Goal: Check status: Check status

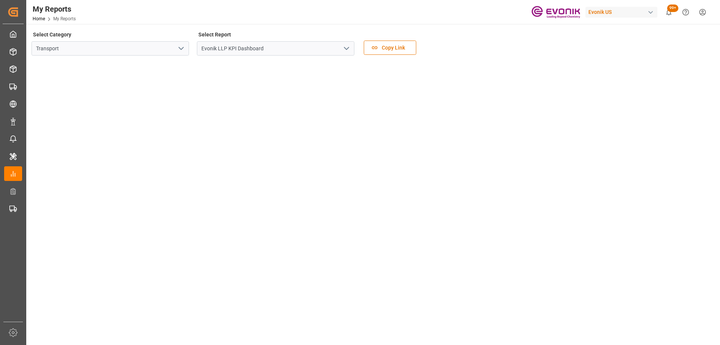
scroll to position [187, 0]
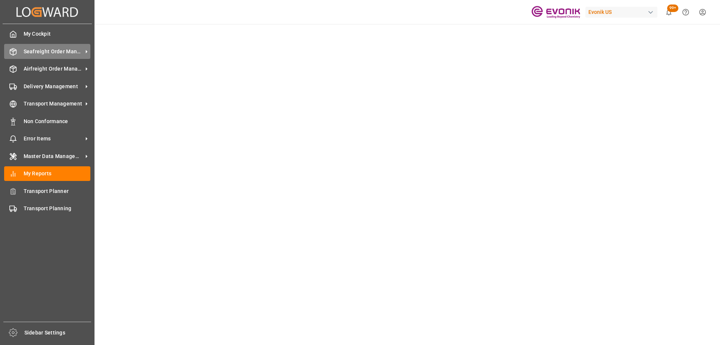
click at [33, 52] on span "Seafreight Order Management" at bounding box center [53, 52] width 59 height 8
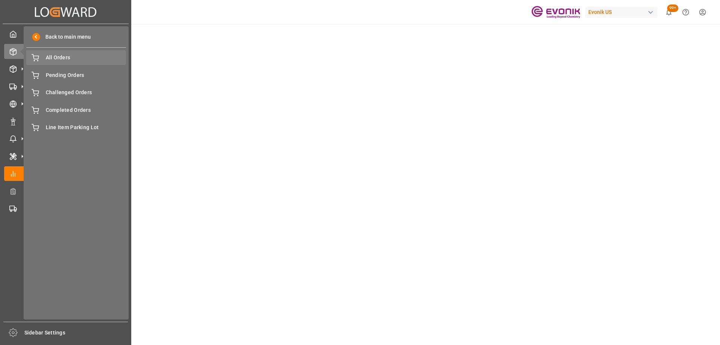
click at [82, 57] on span "All Orders" at bounding box center [86, 58] width 81 height 8
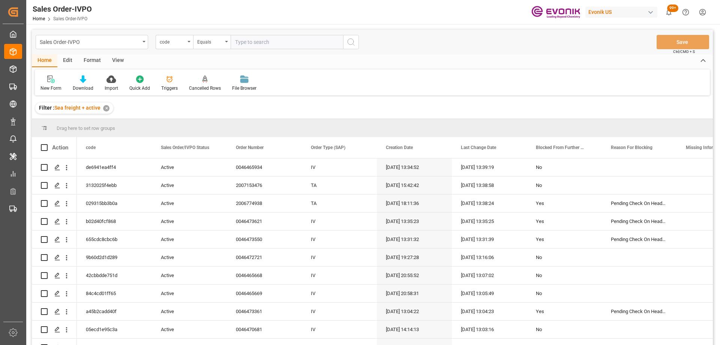
click at [176, 43] on div "code" at bounding box center [172, 41] width 25 height 9
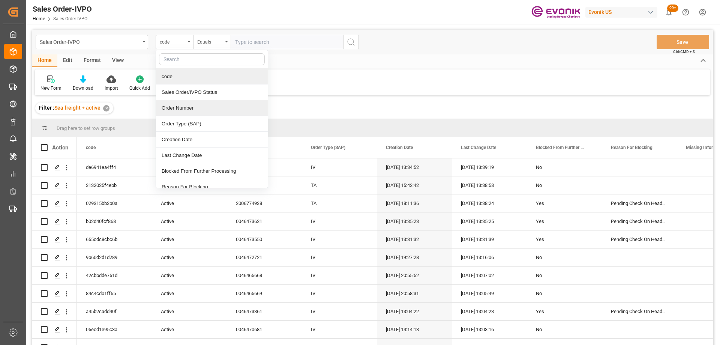
click at [188, 109] on div "Order Number" at bounding box center [212, 108] width 112 height 16
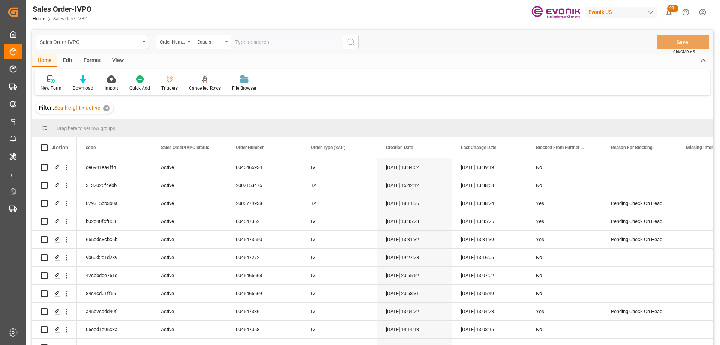
click at [264, 40] on input "text" at bounding box center [287, 42] width 112 height 14
paste input "2007037631"
type input "2007037631"
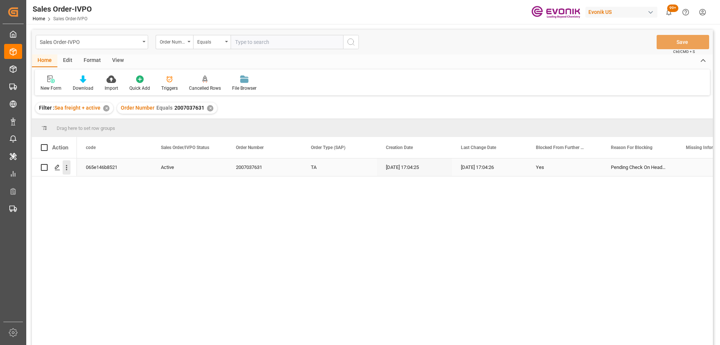
click at [66, 166] on icon "open menu" at bounding box center [67, 167] width 8 height 8
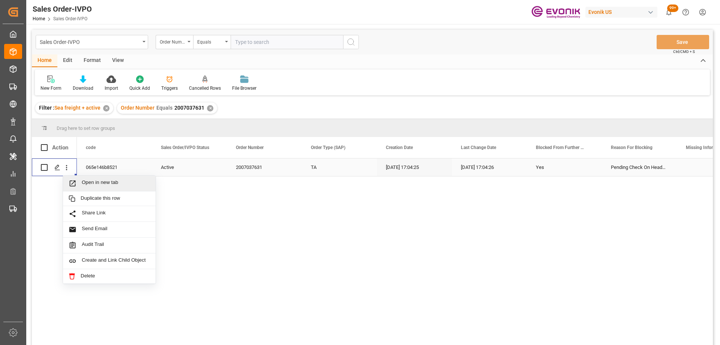
click at [69, 183] on icon "Press SPACE to select this row." at bounding box center [73, 183] width 8 height 8
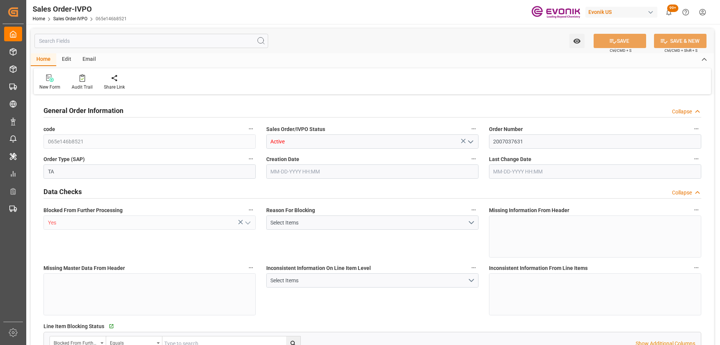
type input "SGSIN"
type input "0"
type input "1"
type input "11990"
type input "09-15-2025 17:04"
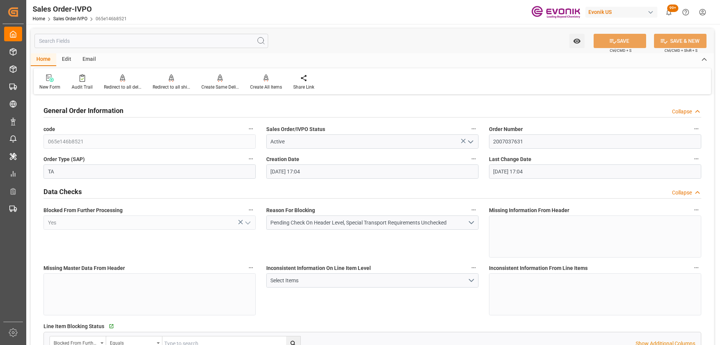
type input "09-15-2025 17:04"
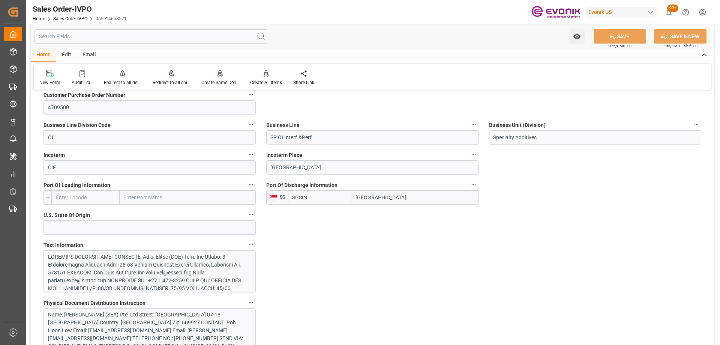
scroll to position [487, 0]
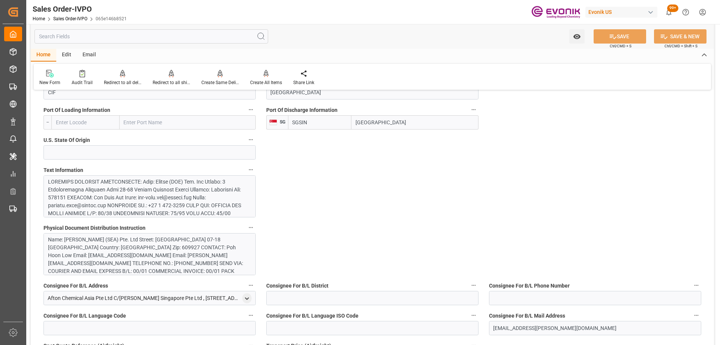
click at [183, 238] on div "Name: Evonik (SEA) Pte. Ltd Street: 3 International Business Park 07-18 Nordic …" at bounding box center [147, 262] width 198 height 55
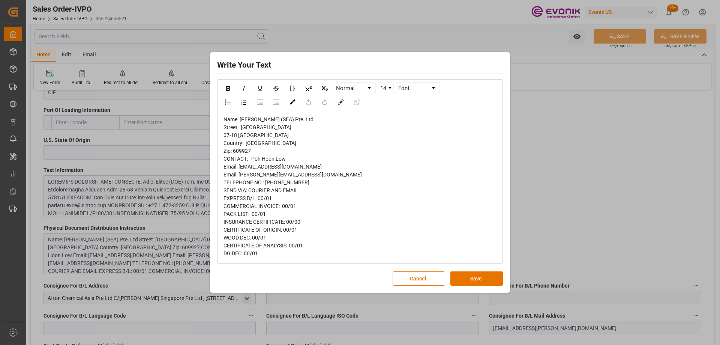
click at [404, 274] on button "Cancel" at bounding box center [418, 278] width 52 height 14
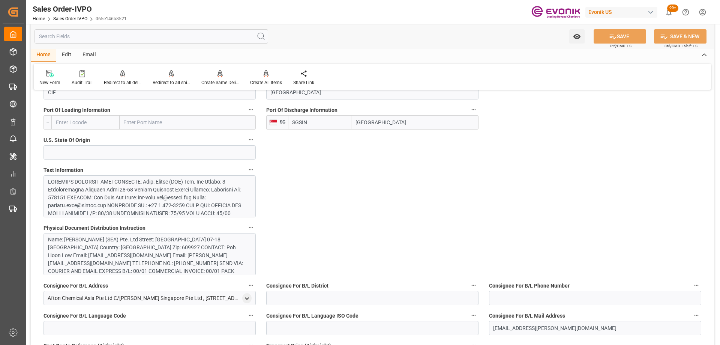
click at [147, 202] on div at bounding box center [147, 296] width 198 height 236
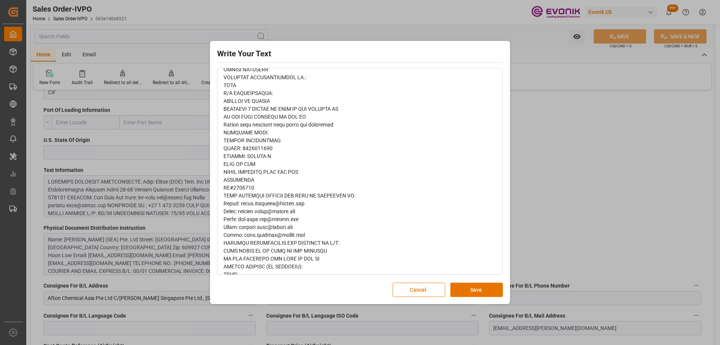
scroll to position [497, 0]
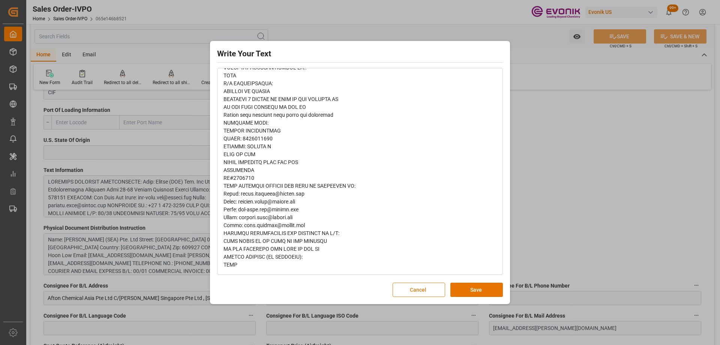
click at [430, 287] on button "Cancel" at bounding box center [418, 289] width 52 height 14
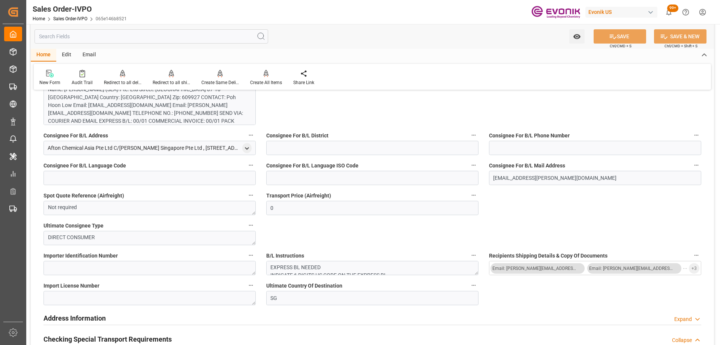
scroll to position [85, 0]
